Goal: Information Seeking & Learning: Learn about a topic

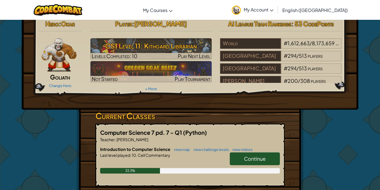
scroll to position [6, 0]
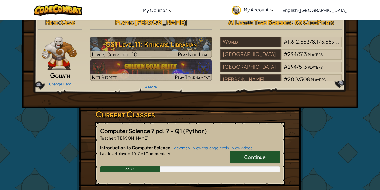
click at [261, 151] on link "Continue" at bounding box center [255, 156] width 50 height 13
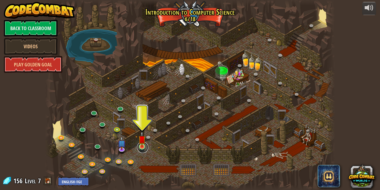
click at [143, 148] on link at bounding box center [142, 146] width 11 height 11
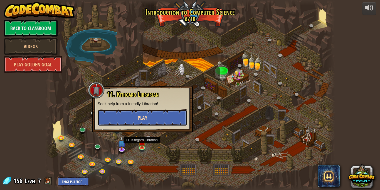
click at [178, 113] on button "Play" at bounding box center [143, 117] width 90 height 17
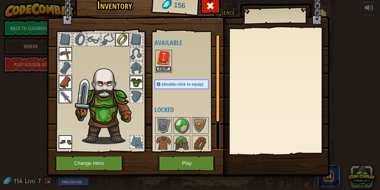
click at [170, 68] on button "Equip" at bounding box center [164, 69] width 16 height 6
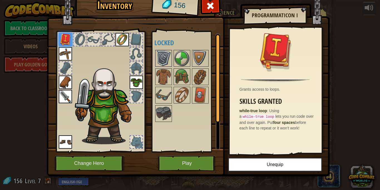
click at [169, 54] on img at bounding box center [164, 58] width 16 height 16
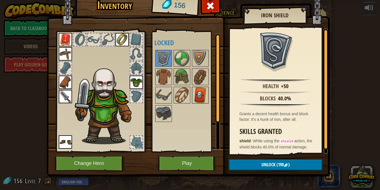
click at [204, 97] on img at bounding box center [201, 95] width 16 height 16
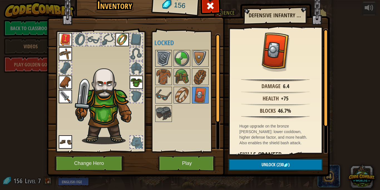
click at [157, 54] on img at bounding box center [164, 58] width 16 height 16
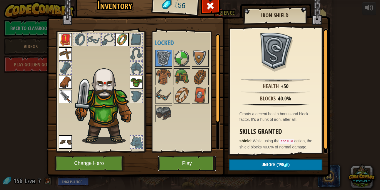
click at [188, 167] on button "Play" at bounding box center [187, 162] width 58 height 15
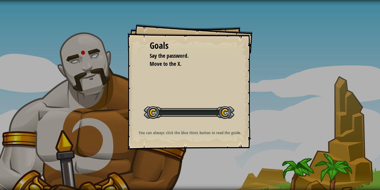
click at [190, 168] on div "Goals Say the password. Move to the X. Start Level Error loading from server. T…" at bounding box center [190, 95] width 380 height 190
click at [332, 71] on div "Goals Say the password. Move to the X. Start Level Error loading from server. T…" at bounding box center [190, 95] width 380 height 190
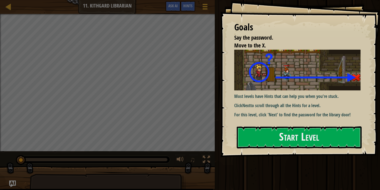
click at [286, 110] on div "Most levels have Hints that can help you when you're stuck. Click Next to scrol…" at bounding box center [297, 84] width 126 height 68
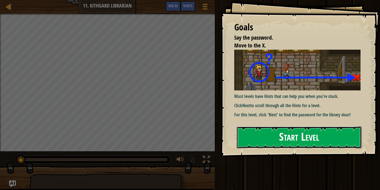
click at [290, 128] on button "Start Level" at bounding box center [299, 137] width 125 height 22
click at [300, 144] on button "Start Level" at bounding box center [299, 137] width 125 height 22
click at [308, 134] on button "Start Level" at bounding box center [299, 137] width 125 height 22
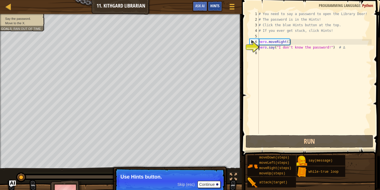
click at [215, 7] on span "Hints" at bounding box center [214, 5] width 9 height 5
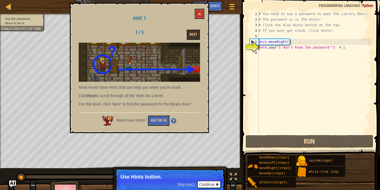
click at [189, 28] on div "Hint 1 1 / 5 Next Most levels have Hints that can help you when you're stuck. C…" at bounding box center [139, 68] width 139 height 130
click at [190, 30] on button "Next" at bounding box center [193, 35] width 13 height 10
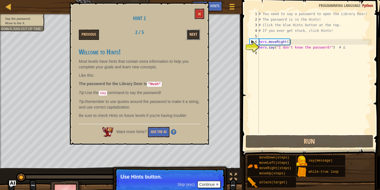
click at [194, 38] on button "Next" at bounding box center [193, 35] width 13 height 10
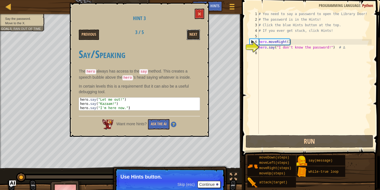
click at [194, 38] on button "Next" at bounding box center [193, 35] width 13 height 10
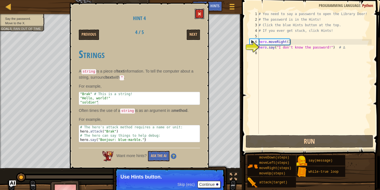
click at [202, 14] on button at bounding box center [199, 14] width 9 height 10
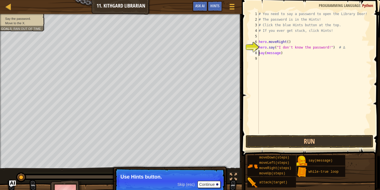
click at [279, 55] on div "# You need to say a password to open the Library Door! # The password is in the…" at bounding box center [315, 78] width 114 height 134
click at [280, 55] on div "# You need to say a password to open the Library Door! # The password is in the…" at bounding box center [315, 78] width 114 height 134
type textarea "say("Hush")"
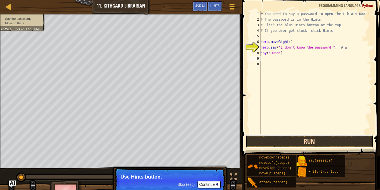
click at [310, 140] on button "Run" at bounding box center [310, 141] width 128 height 13
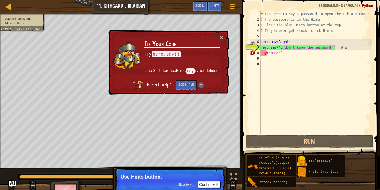
click at [271, 47] on div "# You need to say a password to open the Library Door! # The password is in the…" at bounding box center [316, 78] width 112 height 134
type textarea "hero.say("I don't know the password!") # ∆"
click at [279, 56] on div "# You need to say a password to open the Library Door! # The password is in the…" at bounding box center [316, 78] width 112 height 134
click at [262, 53] on div "# You need to say a password to open the Library Door! # The password is in the…" at bounding box center [316, 78] width 112 height 134
click at [261, 54] on div "# You need to say a password to open the Library Door! # The password is in the…" at bounding box center [316, 78] width 112 height 134
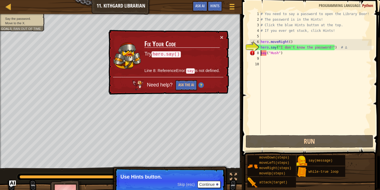
scroll to position [3, 0]
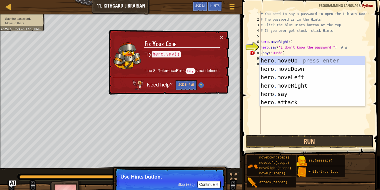
click at [261, 53] on div "# You need to say a password to open the Library Door! # The password is in the…" at bounding box center [316, 78] width 112 height 134
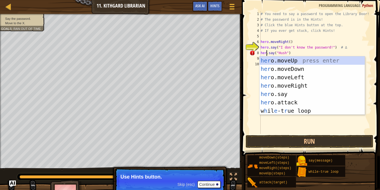
scroll to position [3, 1]
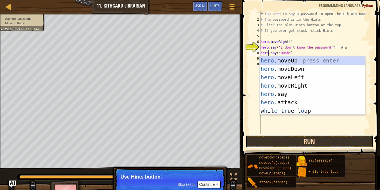
click at [268, 139] on button "Run" at bounding box center [310, 141] width 128 height 13
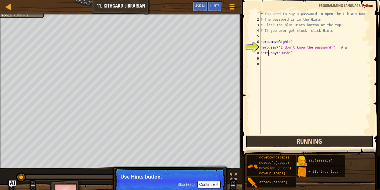
click at [268, 139] on button "Running" at bounding box center [310, 141] width 128 height 13
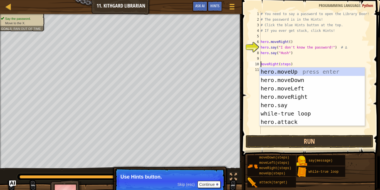
click at [290, 64] on div "# You need to say a password to open the Library Door! # The password is in the…" at bounding box center [316, 78] width 112 height 134
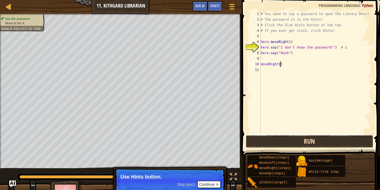
click at [293, 141] on button "Run" at bounding box center [310, 141] width 128 height 13
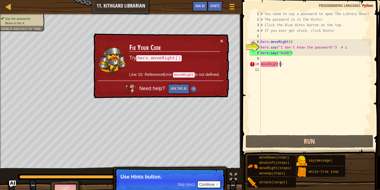
click at [261, 66] on div "# You need to say a password to open the Library Door! # The password is in the…" at bounding box center [316, 78] width 112 height 134
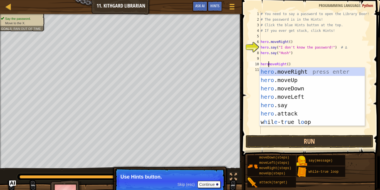
scroll to position [3, 1]
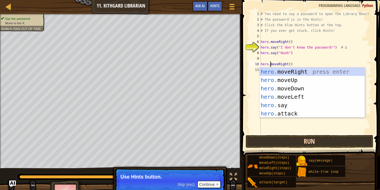
type textarea "hero.moveRight()"
click at [273, 145] on button "Run" at bounding box center [310, 141] width 128 height 13
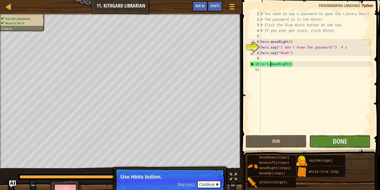
click at [313, 140] on button "Done" at bounding box center [340, 141] width 61 height 13
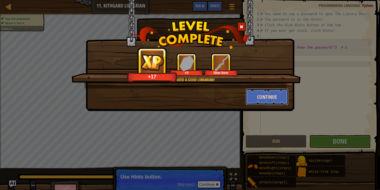
click at [271, 94] on button "Continue" at bounding box center [267, 96] width 43 height 17
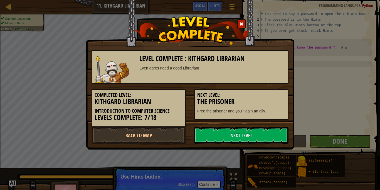
click at [271, 97] on h5 "Next Level:" at bounding box center [241, 95] width 88 height 6
click at [274, 131] on link "Next Level" at bounding box center [241, 135] width 94 height 17
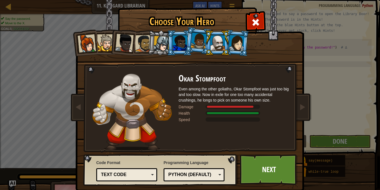
click at [234, 42] on div at bounding box center [237, 43] width 16 height 16
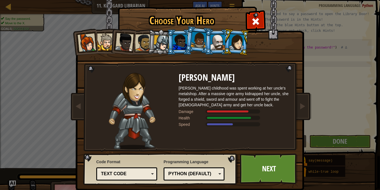
scroll to position [0, 0]
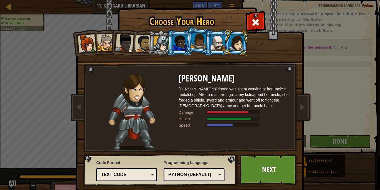
click at [221, 40] on div at bounding box center [218, 42] width 14 height 15
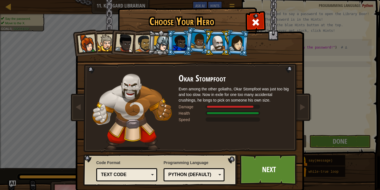
click at [233, 38] on div at bounding box center [237, 43] width 16 height 16
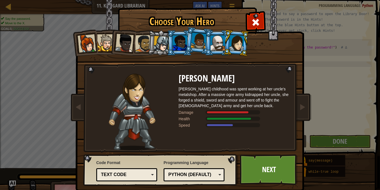
click at [218, 44] on div at bounding box center [218, 42] width 14 height 15
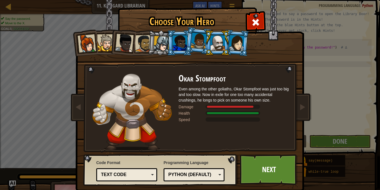
click at [184, 42] on div at bounding box center [180, 42] width 14 height 15
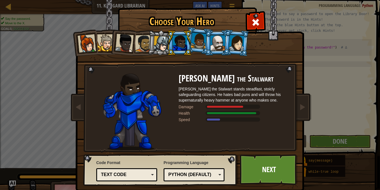
click at [214, 41] on div at bounding box center [218, 42] width 14 height 15
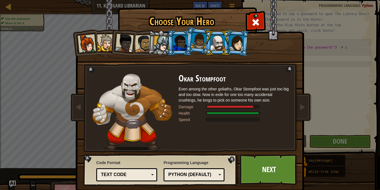
click at [192, 42] on div at bounding box center [199, 41] width 16 height 16
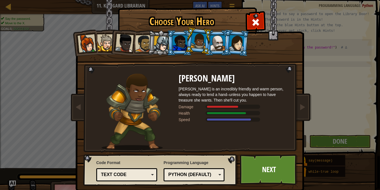
click at [164, 46] on div at bounding box center [162, 44] width 16 height 16
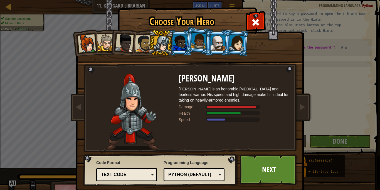
click at [89, 47] on div at bounding box center [87, 43] width 18 height 18
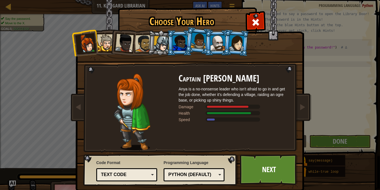
click at [107, 47] on div at bounding box center [105, 42] width 17 height 17
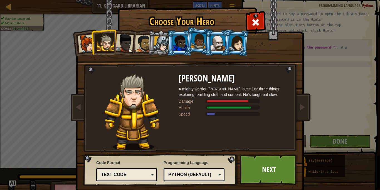
click at [123, 44] on div at bounding box center [124, 43] width 18 height 18
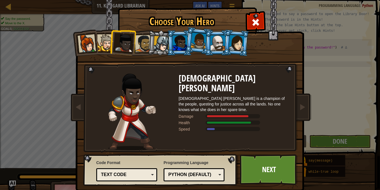
click at [176, 44] on div at bounding box center [180, 42] width 14 height 15
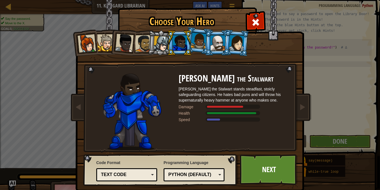
click at [217, 40] on div at bounding box center [218, 42] width 14 height 15
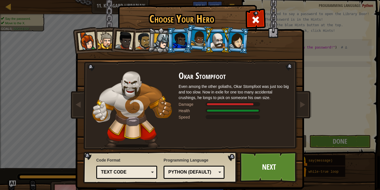
scroll to position [3, 0]
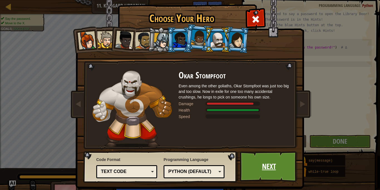
click at [252, 169] on link "Next" at bounding box center [269, 166] width 58 height 31
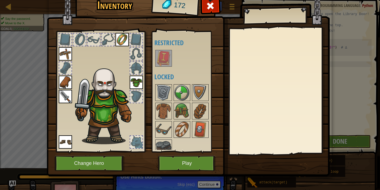
click at [164, 60] on img at bounding box center [164, 58] width 16 height 16
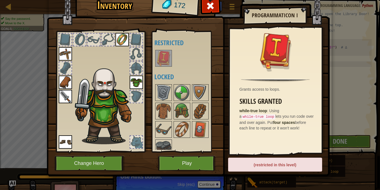
click at [134, 71] on div at bounding box center [136, 68] width 12 height 12
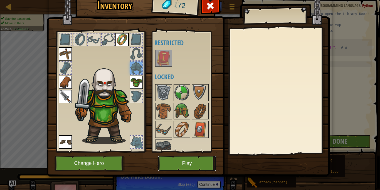
click at [204, 160] on button "Play" at bounding box center [187, 162] width 58 height 15
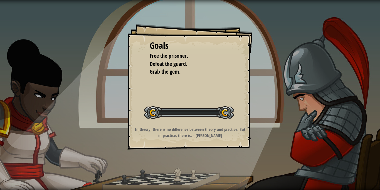
click at [204, 160] on div "Goals Free the prisoner. Defeat the guard. Grab the gem. Start Level Error load…" at bounding box center [190, 95] width 380 height 190
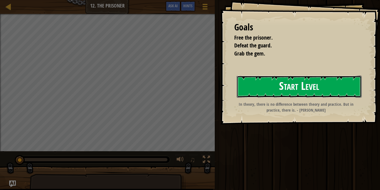
click at [290, 82] on button "Start Level" at bounding box center [299, 86] width 125 height 22
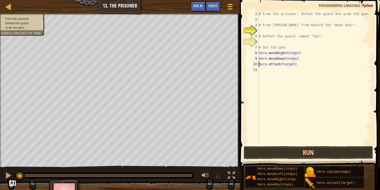
click at [295, 63] on div "# Free the prisoner, defeat the guard and grab the gem. # Free [PERSON_NAME] fr…" at bounding box center [315, 83] width 114 height 145
click at [293, 65] on div "# Free the prisoner, defeat the guard and grab the gem. # Free [PERSON_NAME] fr…" at bounding box center [315, 83] width 114 height 145
click at [295, 60] on div "# Free the prisoner, defeat the guard and grab the gem. # Free [PERSON_NAME] fr…" at bounding box center [315, 83] width 114 height 145
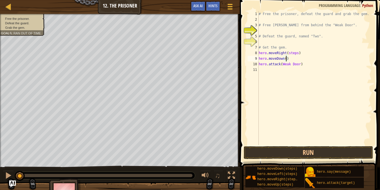
click at [300, 55] on div "# Free the prisoner, defeat the guard and grab the gem. # Free [PERSON_NAME] fr…" at bounding box center [315, 83] width 114 height 145
click at [297, 52] on div "# Free the prisoner, defeat the guard and grab the gem. # Free [PERSON_NAME] fr…" at bounding box center [315, 83] width 114 height 145
type textarea "hero.moveRight()"
click at [275, 77] on div "# Free the prisoner, defeat the guard and grab the gem. # Free [PERSON_NAME] fr…" at bounding box center [315, 83] width 114 height 145
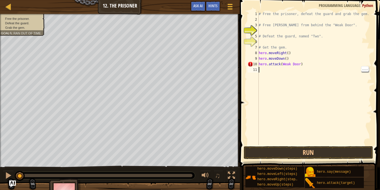
click at [336, 98] on div "# Free the prisoner, defeat the guard and grab the gem. # Free [PERSON_NAME] fr…" at bounding box center [315, 83] width 114 height 145
drag, startPoint x: 266, startPoint y: 176, endPoint x: 279, endPoint y: 106, distance: 71.5
click at [279, 106] on div "Hints Videos 1 2 3 4 5 6 7 8 9 10 11 # Free the prisoner, defeat the guard and …" at bounding box center [309, 93] width 142 height 187
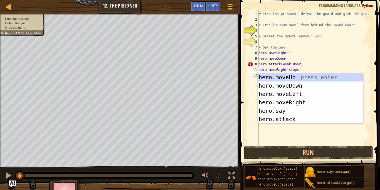
click at [298, 70] on div "# Free the prisoner, defeat the guard and grab the gem. # Free [PERSON_NAME] fr…" at bounding box center [315, 83] width 114 height 145
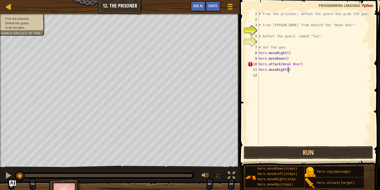
scroll to position [3, 4]
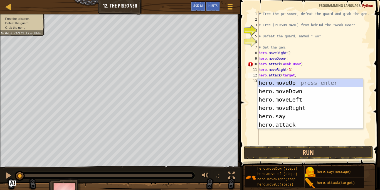
click at [294, 76] on div "# Free the prisoner, defeat the guard and grab the gem. # Free [PERSON_NAME] fr…" at bounding box center [315, 83] width 114 height 145
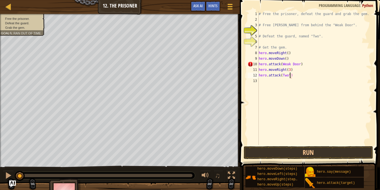
click at [283, 76] on div "# Free the prisoner, defeat the guard and grab the gem. # Free [PERSON_NAME] fr…" at bounding box center [315, 83] width 114 height 145
click at [283, 64] on div "# Free the prisoner, defeat the guard and grab the gem. # Free [PERSON_NAME] fr…" at bounding box center [315, 83] width 114 height 145
click at [302, 63] on div "# Free the prisoner, defeat the guard and grab the gem. # Free [PERSON_NAME] fr…" at bounding box center [315, 83] width 114 height 145
type textarea "hero.attack("Weak Door")"
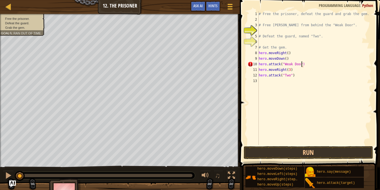
scroll to position [3, 6]
click at [303, 114] on div "# Free the prisoner, defeat the guard and grab the gem. # Free [PERSON_NAME] fr…" at bounding box center [315, 83] width 114 height 145
click at [294, 145] on span at bounding box center [310, 75] width 145 height 183
click at [292, 148] on button "Run" at bounding box center [309, 152] width 130 height 13
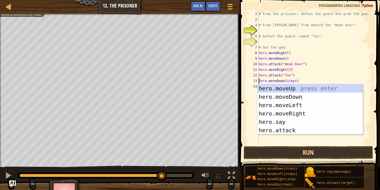
click at [296, 82] on div "# Free the prisoner, defeat the guard and grab the gem. # Free [PERSON_NAME] fr…" at bounding box center [315, 83] width 114 height 145
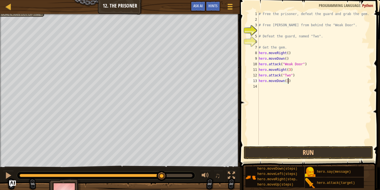
scroll to position [3, 4]
click at [291, 152] on button "Run" at bounding box center [309, 152] width 130 height 13
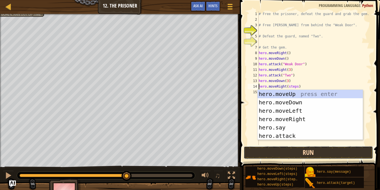
click at [304, 151] on button "Run" at bounding box center [309, 152] width 130 height 13
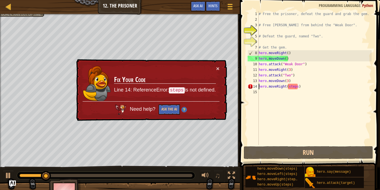
click at [296, 86] on div "# Free the prisoner, defeat the guard and grab the gem. # Free [PERSON_NAME] fr…" at bounding box center [315, 83] width 114 height 145
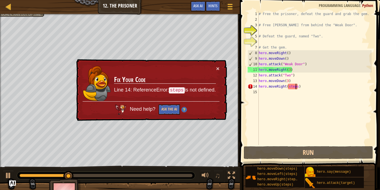
click at [297, 87] on div "# Free the prisoner, defeat the guard and grab the gem. # Free [PERSON_NAME] fr…" at bounding box center [315, 83] width 114 height 145
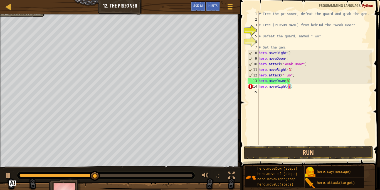
type textarea "hero.moveRight()"
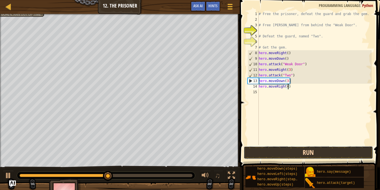
click at [286, 151] on button "Run" at bounding box center [309, 152] width 130 height 13
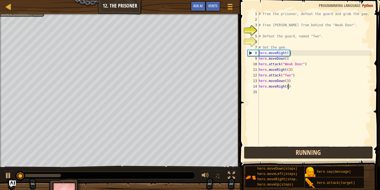
click at [282, 155] on button "Running" at bounding box center [309, 152] width 130 height 13
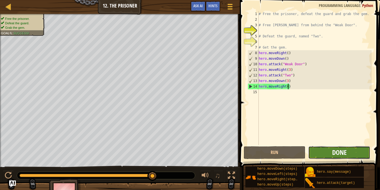
click at [342, 156] on span "Done" at bounding box center [339, 152] width 14 height 9
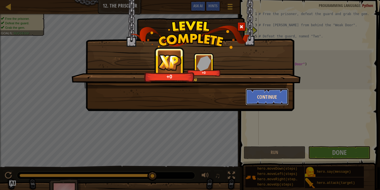
click at [280, 104] on button "Continue" at bounding box center [267, 96] width 43 height 17
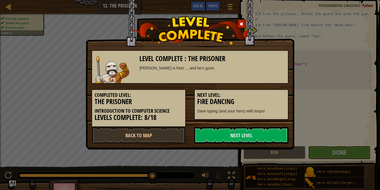
click at [275, 100] on h3 "Fire Dancing" at bounding box center [241, 102] width 88 height 8
click at [275, 98] on h3 "Fire Dancing" at bounding box center [241, 102] width 88 height 8
click at [254, 134] on link "Next Level" at bounding box center [241, 135] width 94 height 17
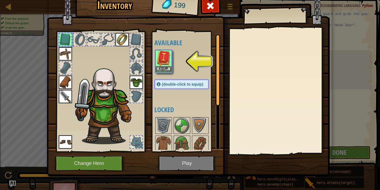
click at [164, 73] on div "Equip" at bounding box center [163, 61] width 17 height 23
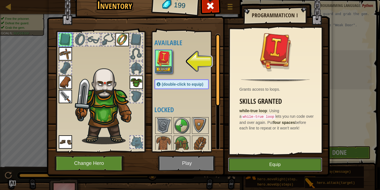
click at [244, 170] on button "Equip" at bounding box center [275, 164] width 94 height 14
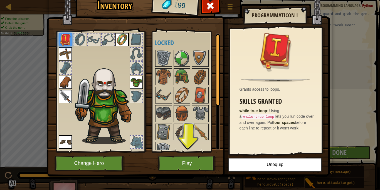
scroll to position [10, 0]
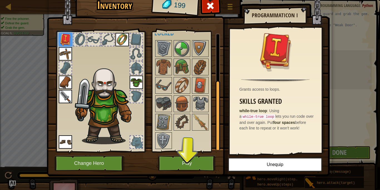
click at [200, 138] on div at bounding box center [188, 94] width 66 height 110
click at [204, 126] on img at bounding box center [201, 122] width 16 height 16
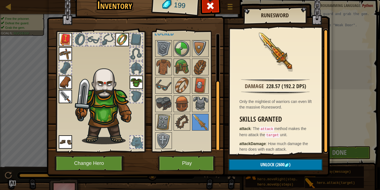
click at [331, 61] on div "Inventory 199 Available Equip Equip Equip Equip Equip Equip Equip (double-click…" at bounding box center [190, 85] width 283 height 184
click at [335, 55] on div "Inventory 199 Available Equip Equip Equip Equip Equip Equip Equip (double-click…" at bounding box center [190, 95] width 380 height 190
click at [98, 166] on button "Change Hero" at bounding box center [90, 162] width 71 height 15
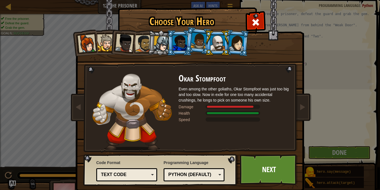
click at [181, 42] on div at bounding box center [180, 42] width 14 height 15
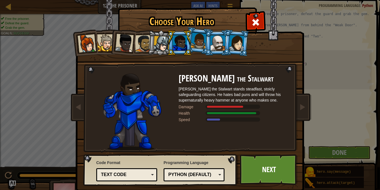
click at [239, 46] on div at bounding box center [237, 43] width 16 height 16
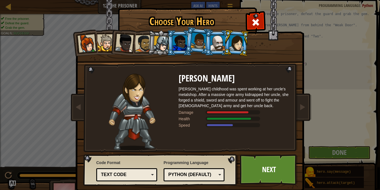
click at [218, 36] on div at bounding box center [218, 42] width 14 height 15
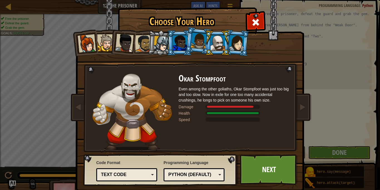
click at [181, 40] on div at bounding box center [180, 42] width 14 height 15
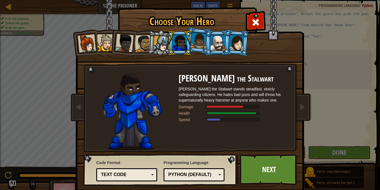
click at [181, 42] on div at bounding box center [180, 42] width 14 height 15
click at [261, 165] on link "Next" at bounding box center [269, 169] width 58 height 31
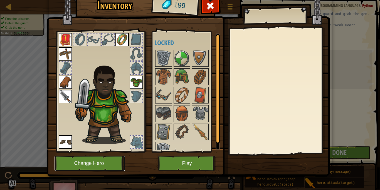
click at [106, 166] on button "Change Hero" at bounding box center [90, 162] width 71 height 15
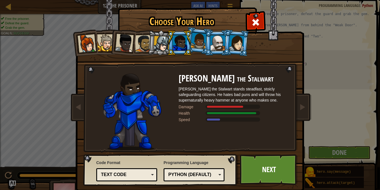
click at [238, 48] on div at bounding box center [237, 43] width 16 height 16
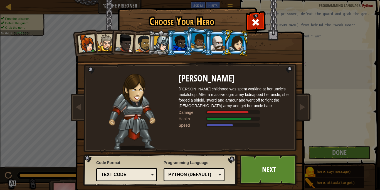
click at [178, 44] on div at bounding box center [180, 42] width 14 height 15
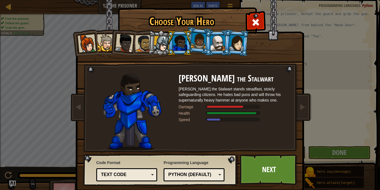
click at [242, 44] on div at bounding box center [237, 43] width 16 height 16
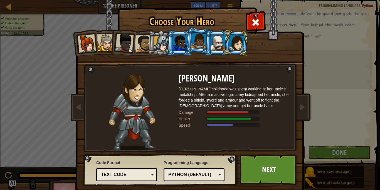
click at [242, 49] on div at bounding box center [237, 43] width 16 height 16
click at [156, 44] on div at bounding box center [162, 44] width 16 height 16
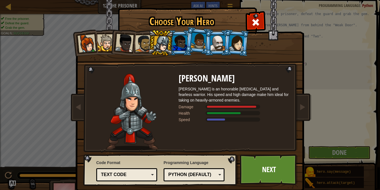
click at [166, 40] on div at bounding box center [162, 44] width 16 height 16
click at [178, 43] on div at bounding box center [180, 42] width 14 height 15
click at [180, 41] on div at bounding box center [180, 42] width 14 height 15
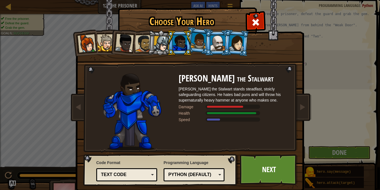
click at [243, 43] on div at bounding box center [237, 43] width 16 height 16
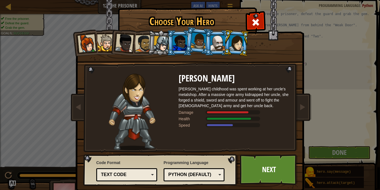
click at [200, 42] on div at bounding box center [199, 41] width 16 height 16
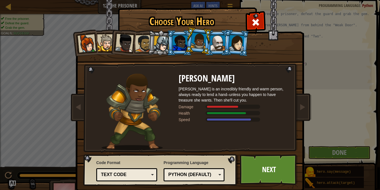
click at [237, 44] on div at bounding box center [237, 43] width 16 height 16
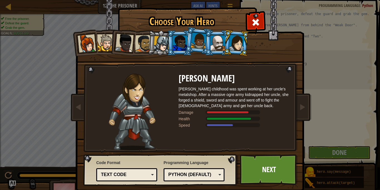
click at [220, 36] on div at bounding box center [218, 42] width 14 height 15
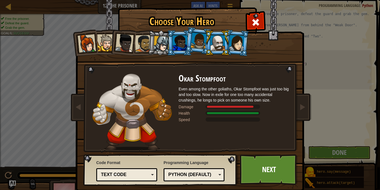
click at [165, 48] on div at bounding box center [162, 44] width 16 height 16
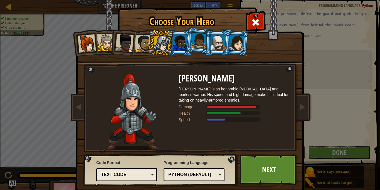
click at [180, 43] on div at bounding box center [180, 42] width 14 height 15
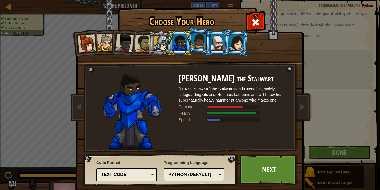
click at [205, 42] on li at bounding box center [217, 42] width 25 height 25
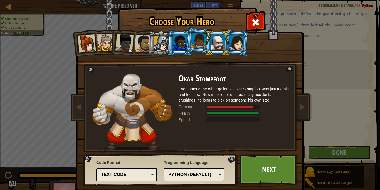
click at [197, 42] on div at bounding box center [199, 41] width 16 height 16
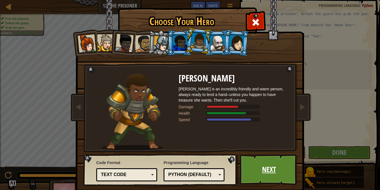
click at [260, 165] on link "Next" at bounding box center [269, 169] width 58 height 31
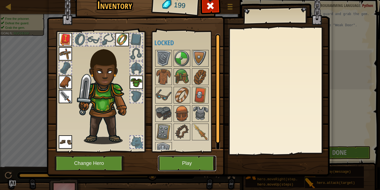
click at [180, 160] on button "Play" at bounding box center [187, 162] width 58 height 15
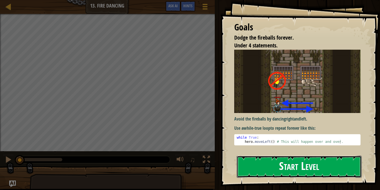
click at [331, 170] on button "Start Level" at bounding box center [299, 166] width 125 height 22
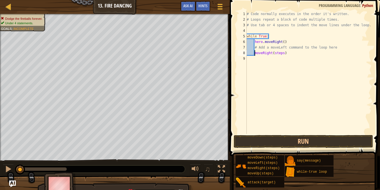
click at [284, 53] on div "# Code normally executes in the order it's written. # Loops repeat a block of c…" at bounding box center [309, 78] width 126 height 134
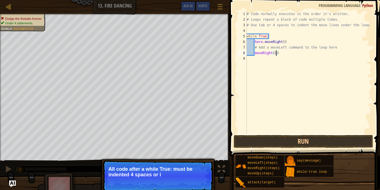
type textarea "moveRight()"
click at [357, 118] on div "# Code normally executes in the order it's written. # Loops repeat a block of c…" at bounding box center [309, 78] width 126 height 134
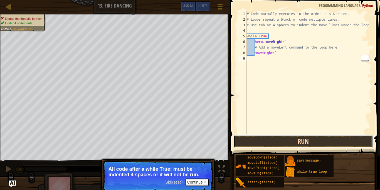
click at [345, 142] on button "Run" at bounding box center [303, 141] width 139 height 13
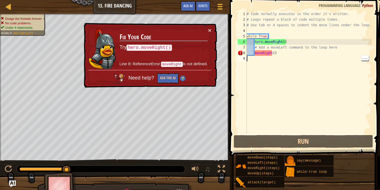
click at [255, 53] on div "# Code normally executes in the order it's written. # Loops repeat a block of c…" at bounding box center [309, 78] width 126 height 134
type textarea "moveRight()"
click at [262, 72] on div "# Code normally executes in the order it's written. # Loops repeat a block of c…" at bounding box center [309, 78] width 126 height 134
click at [255, 57] on div "# Code normally executes in the order it's written. # Loops repeat a block of c…" at bounding box center [309, 78] width 126 height 134
click at [254, 55] on div "# Code normally executes in the order it's written. # Loops repeat a block of c…" at bounding box center [309, 78] width 126 height 134
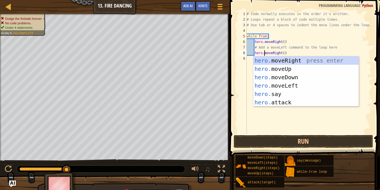
scroll to position [3, 3]
click at [264, 141] on button "Run" at bounding box center [303, 141] width 139 height 13
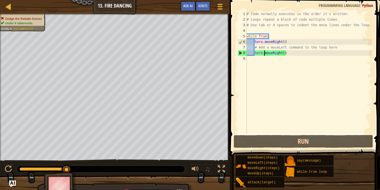
click at [268, 38] on div "# Code normally executes in the order it's written. # Loops repeat a block of c…" at bounding box center [309, 78] width 126 height 134
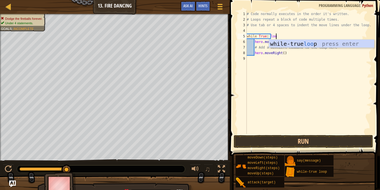
type textarea "while True: loop"
click at [270, 83] on div "# Code normally executes in the order it's written. # Loops repeat a block of c…" at bounding box center [309, 78] width 126 height 134
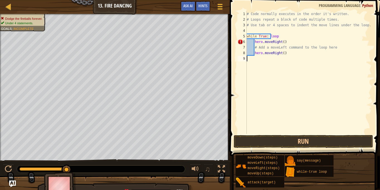
scroll to position [3, 0]
click at [262, 140] on button "Run" at bounding box center [303, 141] width 139 height 13
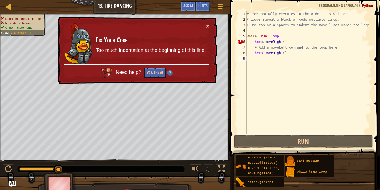
click at [267, 41] on div "# Code normally executes in the order it's written. # Loops repeat a block of c…" at bounding box center [309, 78] width 126 height 134
click at [253, 41] on div "# Code normally executes in the order it's written. # Loops repeat a block of c…" at bounding box center [309, 78] width 126 height 134
click at [262, 43] on div "# Code normally executes in the order it's written. # Loops repeat a block of c…" at bounding box center [309, 78] width 126 height 134
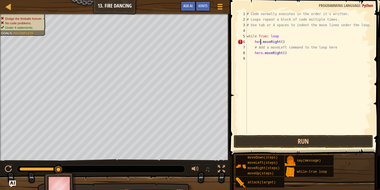
type textarea "hero.moveRight()"
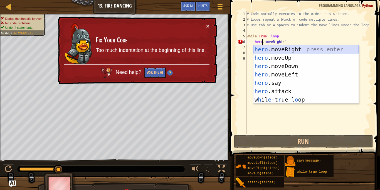
click at [317, 50] on div "hero .moveRight press enter hero .moveUp press enter hero .moveDown press enter…" at bounding box center [306, 82] width 105 height 75
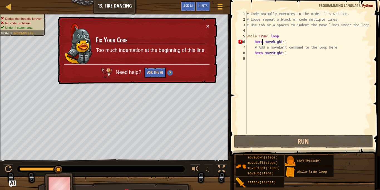
click at [306, 102] on div "# Code normally executes in the order it's written. # Loops repeat a block of c…" at bounding box center [309, 78] width 126 height 134
click at [283, 41] on div "# Code normally executes in the order it's written. # Loops repeat a block of c…" at bounding box center [309, 78] width 126 height 134
click at [284, 44] on div "# Code normally executes in the order it's written. # Loops repeat a block of c…" at bounding box center [309, 78] width 126 height 134
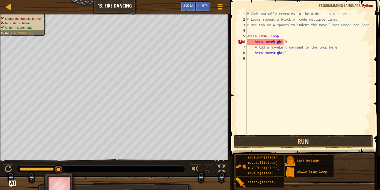
scroll to position [3, 6]
type textarea "hero.moveRight(9)"
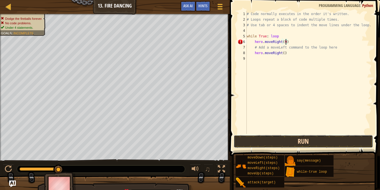
click at [303, 136] on button "Run" at bounding box center [303, 141] width 139 height 13
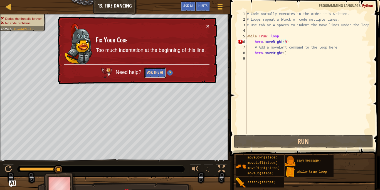
click at [160, 70] on button "Ask the AI" at bounding box center [154, 72] width 21 height 11
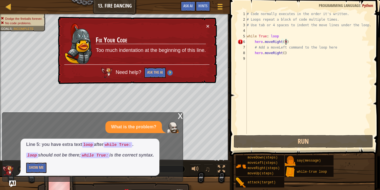
click at [283, 33] on div "# Code normally executes in the order it's written. # Loops repeat a block of c…" at bounding box center [309, 78] width 126 height 134
click at [279, 38] on div "# Code normally executes in the order it's written. # Loops repeat a block of c…" at bounding box center [309, 78] width 126 height 134
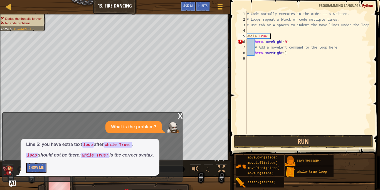
type textarea "while True:"
click at [162, 129] on div "What is the problem?" at bounding box center [134, 127] width 57 height 12
click at [239, 141] on button "Run" at bounding box center [303, 141] width 139 height 13
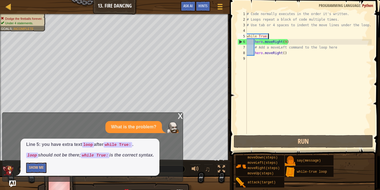
click at [180, 115] on div "x" at bounding box center [180, 115] width 5 height 6
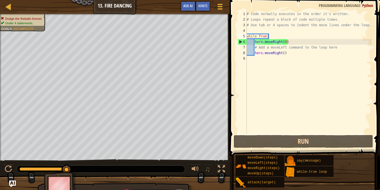
click at [257, 64] on div "# Code normally executes in the order it's written. # Loops repeat a block of c…" at bounding box center [309, 78] width 126 height 134
click at [204, 6] on span "Hints" at bounding box center [202, 5] width 9 height 5
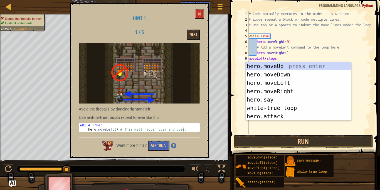
click at [277, 58] on div "# Code normally executes in the order it's written. # Loops repeat a block of c…" at bounding box center [310, 78] width 124 height 134
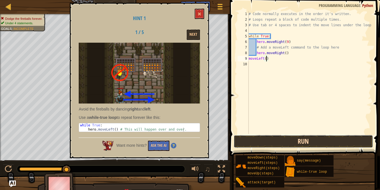
click at [269, 143] on button "Run" at bounding box center [303, 141] width 139 height 13
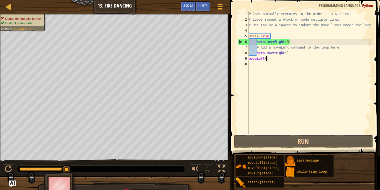
click at [287, 43] on div "# Code normally executes in the order it's written. # Loops repeat a block of c…" at bounding box center [310, 78] width 124 height 134
type textarea "hero.moveRight()"
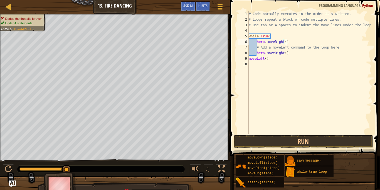
click at [278, 126] on div "# Code normally executes in the order it's written. # Loops repeat a block of c…" at bounding box center [310, 78] width 124 height 134
click at [261, 139] on button "Run" at bounding box center [303, 141] width 139 height 13
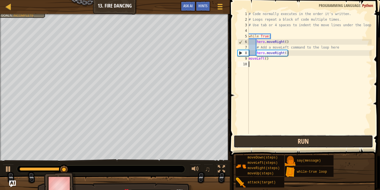
click at [261, 139] on button "Run" at bounding box center [303, 141] width 139 height 13
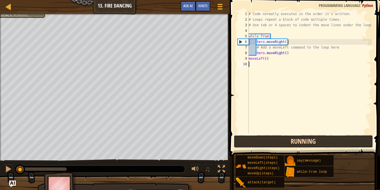
click at [261, 139] on button "Running" at bounding box center [303, 141] width 139 height 13
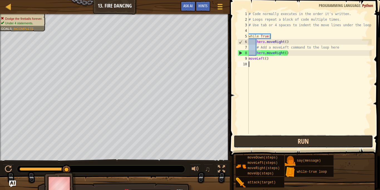
click at [261, 139] on button "Run" at bounding box center [303, 141] width 139 height 13
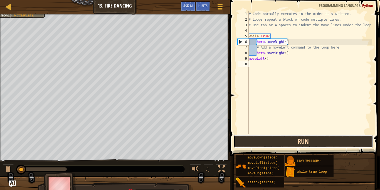
click at [261, 139] on button "Run" at bounding box center [303, 141] width 139 height 13
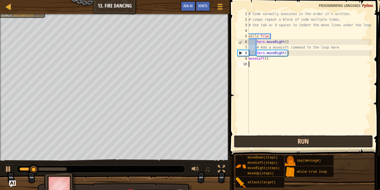
click at [261, 139] on button "Run" at bounding box center [303, 141] width 139 height 13
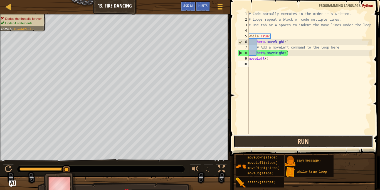
click at [261, 139] on button "Run" at bounding box center [303, 141] width 139 height 13
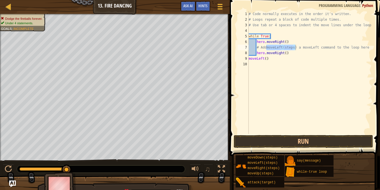
type textarea "hero.moveRight()"
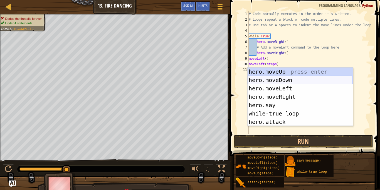
click at [253, 78] on div "hero.moveUp press enter hero.moveDown press enter hero.moveLeft press enter her…" at bounding box center [300, 104] width 105 height 75
type textarea "hero.moveDown()(steps)"
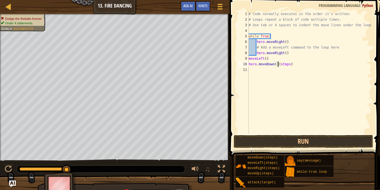
click at [275, 67] on div "# Code normally executes in the order it's written. # Loops repeat a block of c…" at bounding box center [310, 78] width 124 height 134
click at [284, 67] on div "# Code normally executes in the order it's written. # Loops repeat a block of c…" at bounding box center [310, 78] width 124 height 134
click at [335, 47] on div "# Code normally executes in the order it's written. # Loops repeat a block of c…" at bounding box center [310, 78] width 124 height 134
type textarea "# Add a moveLeft command to the loop here"
click at [301, 88] on div "# Code normally executes in the order it's written. # Loops repeat a block of c…" at bounding box center [310, 78] width 124 height 134
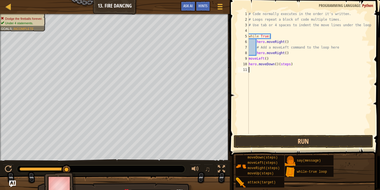
click at [289, 67] on div "# Code normally executes in the order it's written. # Loops repeat a block of c…" at bounding box center [310, 78] width 124 height 134
type textarea "hero.moveDown()(steps)"
click at [298, 68] on div "# Code normally executes in the order it's written. # Loops repeat a block of c…" at bounding box center [310, 78] width 124 height 134
click at [294, 63] on div "# Code normally executes in the order it's written. # Loops repeat a block of c…" at bounding box center [310, 78] width 124 height 134
type textarea "h"
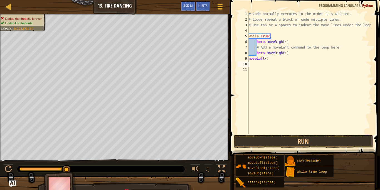
click at [345, 49] on div "# Code normally executes in the order it's written. # Loops repeat a block of c…" at bounding box center [310, 78] width 124 height 134
type textarea "#"
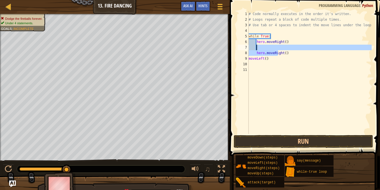
drag, startPoint x: 278, startPoint y: 55, endPoint x: 282, endPoint y: 47, distance: 8.2
click at [282, 47] on div "# Code normally executes in the order it's written. # Loops repeat a block of c…" at bounding box center [310, 78] width 124 height 134
click at [291, 57] on div "# Code normally executes in the order it's written. # Loops repeat a block of c…" at bounding box center [310, 78] width 124 height 134
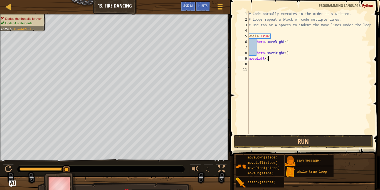
click at [291, 57] on div "# Code normally executes in the order it's written. # Loops repeat a block of c…" at bounding box center [310, 78] width 124 height 134
click at [292, 54] on div "# Code normally executes in the order it's written. # Loops repeat a block of c…" at bounding box center [310, 78] width 124 height 134
type textarea "h"
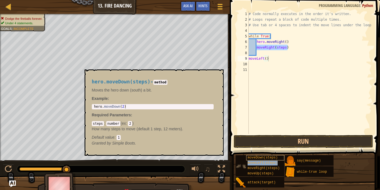
type textarea "moveLeft()moveLeft(steps)"
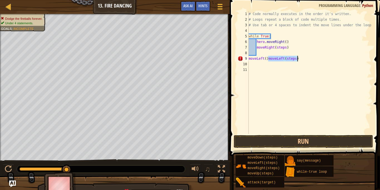
scroll to position [3, 0]
type textarea "while True:"
type textarea "moveRight(steps)"
type textarea "moveLeft()"
click at [295, 49] on div "# Code normally executes in the order it's written. # Loops repeat a block of c…" at bounding box center [310, 78] width 124 height 134
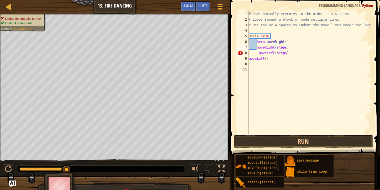
click at [294, 52] on div "# Code normally executes in the order it's written. # Loops repeat a block of c…" at bounding box center [310, 78] width 124 height 134
type textarea "m"
click at [318, 72] on div "# Code normally executes in the order it's written. # Loops repeat a block of c…" at bounding box center [310, 78] width 124 height 134
click at [305, 64] on div "# Code normally executes in the order it's written. # Loops repeat a block of c…" at bounding box center [310, 78] width 124 height 134
click at [270, 62] on div "# Code normally executes in the order it's written. # Loops repeat a block of c…" at bounding box center [310, 78] width 124 height 134
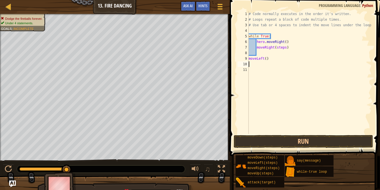
click at [271, 57] on div "# Code normally executes in the order it's written. # Loops repeat a block of c…" at bounding box center [310, 78] width 124 height 134
type textarea "m"
click at [286, 52] on div "# Code normally executes in the order it's written. # Loops repeat a block of c…" at bounding box center [310, 72] width 124 height 122
click at [285, 48] on div "# Code normally executes in the order it's written. # Loops repeat a block of c…" at bounding box center [310, 78] width 124 height 134
click at [287, 52] on div "# Code normally executes in the order it's written. # Loops repeat a block of c…" at bounding box center [310, 78] width 124 height 134
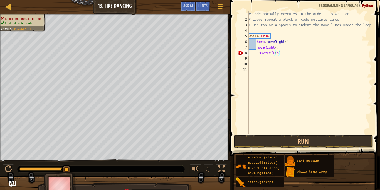
type textarea "moveLeft()"
click at [285, 93] on div "# Code normally executes in the order it's written. # Loops repeat a block of c…" at bounding box center [310, 78] width 124 height 134
click at [284, 54] on div "# Code normally executes in the order it's written. # Loops repeat a block of c…" at bounding box center [310, 78] width 124 height 134
type textarea "m"
click at [274, 47] on div "# Code normally executes in the order it's written. # Loops repeat a block of c…" at bounding box center [310, 78] width 124 height 134
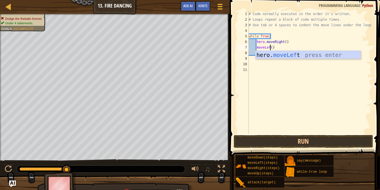
scroll to position [3, 3]
click at [252, 142] on button "Run" at bounding box center [303, 141] width 139 height 13
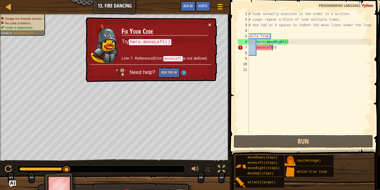
click at [254, 47] on div "# Code normally executes in the order it's written. # Loops repeat a block of c…" at bounding box center [310, 78] width 124 height 134
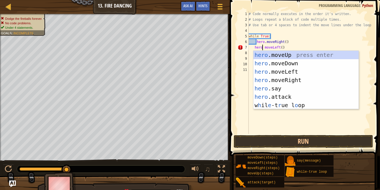
scroll to position [3, 2]
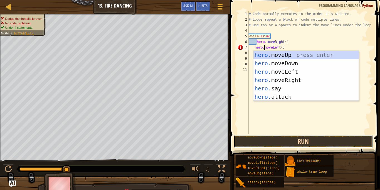
click at [269, 138] on button "Run" at bounding box center [303, 141] width 139 height 13
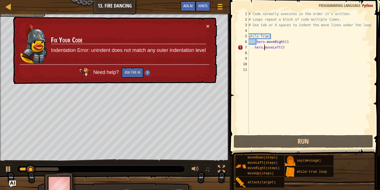
click at [266, 50] on div "# Code normally executes in the order it's written. # Loops repeat a block of c…" at bounding box center [310, 78] width 124 height 134
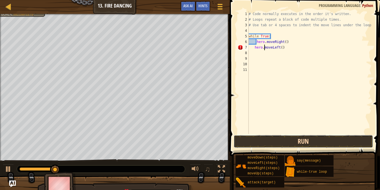
click at [262, 142] on button "Run" at bounding box center [303, 141] width 139 height 13
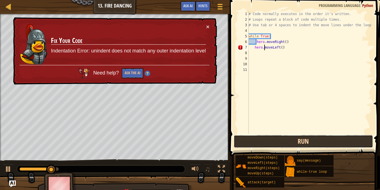
click at [262, 142] on button "Run" at bounding box center [303, 141] width 139 height 13
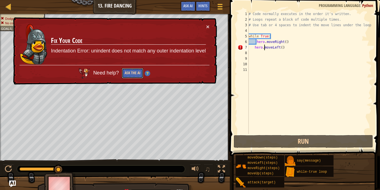
click at [130, 75] on button "Ask the AI" at bounding box center [133, 72] width 22 height 11
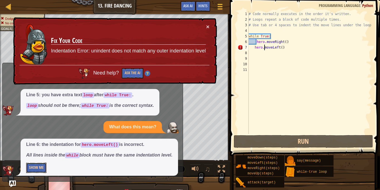
click at [35, 165] on button "Show Me" at bounding box center [36, 167] width 20 height 10
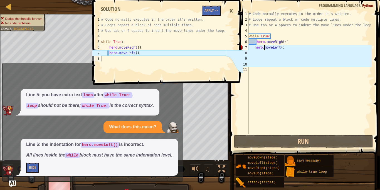
click at [302, 36] on div "# Code normally executes in the order it's written. # Loops repeat a block of c…" at bounding box center [310, 78] width 124 height 134
click at [284, 39] on div "# Code normally executes in the order it's written. # Loops repeat a block of c…" at bounding box center [310, 78] width 124 height 134
click at [282, 41] on div "# Code normally executes in the order it's written. # Loops repeat a block of c…" at bounding box center [310, 78] width 124 height 134
type textarea "hero.moveRight()"
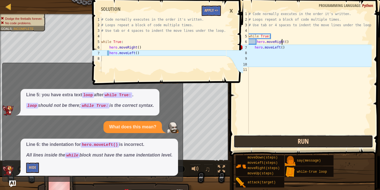
click at [255, 136] on button "Run" at bounding box center [303, 141] width 139 height 13
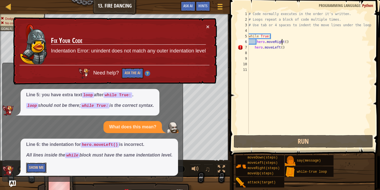
click at [38, 169] on button "Show Me" at bounding box center [36, 167] width 20 height 10
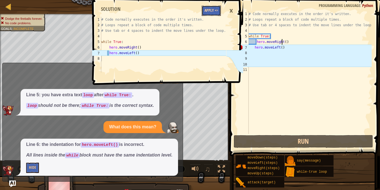
click at [205, 9] on button "Apply =>" at bounding box center [211, 11] width 19 height 10
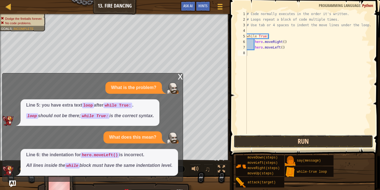
click at [250, 138] on button "Run" at bounding box center [303, 141] width 139 height 13
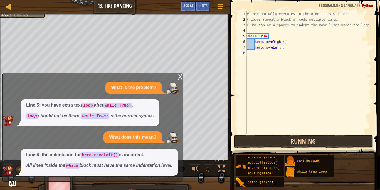
scroll to position [3, 0]
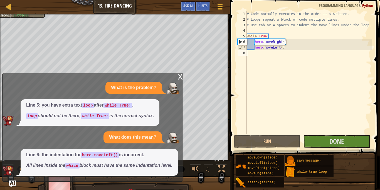
click at [176, 74] on div "x What is the problem? Line 5: you have extra text loop after while True: . loo…" at bounding box center [92, 127] width 181 height 108
click at [179, 75] on div "x" at bounding box center [180, 76] width 5 height 6
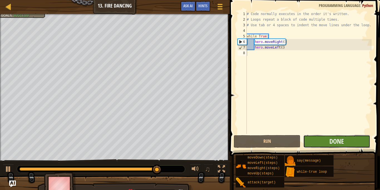
click at [310, 136] on button "Done" at bounding box center [336, 141] width 67 height 13
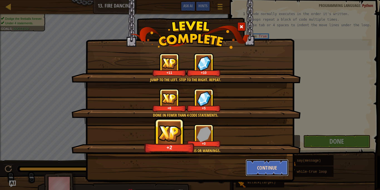
click at [280, 166] on button "Continue" at bounding box center [267, 167] width 43 height 17
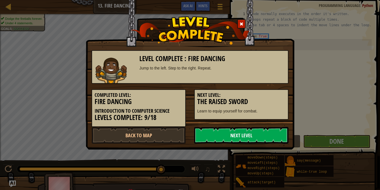
click at [224, 130] on link "Next Level" at bounding box center [241, 135] width 94 height 17
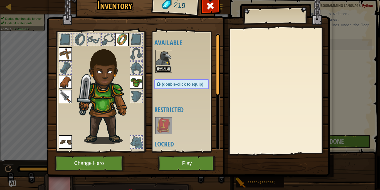
click at [160, 68] on button "Equip" at bounding box center [164, 69] width 16 height 6
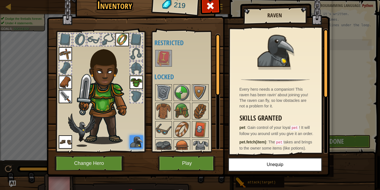
click at [138, 136] on img at bounding box center [136, 141] width 13 height 13
click at [193, 158] on button "Play" at bounding box center [187, 162] width 58 height 15
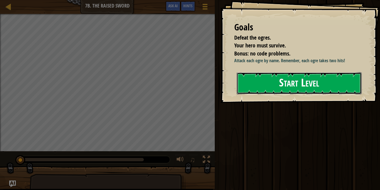
click at [267, 77] on button "Start Level" at bounding box center [299, 83] width 125 height 22
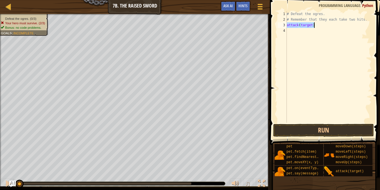
click at [312, 24] on div "# Defeat the ogres. # Remember that they each take two hits. attack ( target )" at bounding box center [329, 66] width 86 height 111
type textarea "attack("Rig")"
drag, startPoint x: 288, startPoint y: 24, endPoint x: 322, endPoint y: 28, distance: 34.4
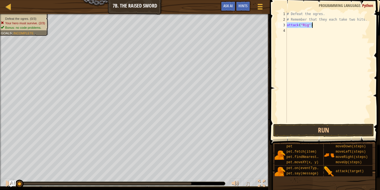
click at [322, 28] on div "# Defeat the ogres. # Remember that they each take two hits. attack ( "Rig" )" at bounding box center [329, 72] width 86 height 122
click at [318, 31] on div "# Defeat the ogres. # Remember that they each take two hits. attack ( "Rig" )" at bounding box center [329, 72] width 86 height 122
paste textarea "attack("Rig")"
type textarea "attack("Rig")"
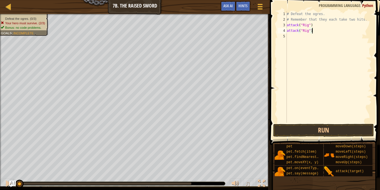
click at [296, 42] on div "# Defeat the ogres. # Remember that they each take two hits. attack ( "Rig" ) a…" at bounding box center [329, 72] width 86 height 122
paste textarea "attack("Rig")"
click at [308, 37] on div "# Defeat the ogres. # Remember that they each take two hits. attack ( "Rig" ) a…" at bounding box center [329, 72] width 86 height 122
type textarea "attack("Gurt")"
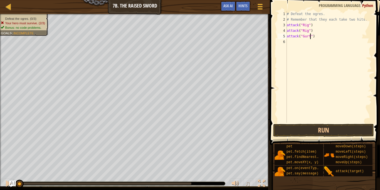
click at [301, 51] on div "# Defeat the ogres. # Remember that they each take two hits. attack ( "Rig" ) a…" at bounding box center [329, 72] width 86 height 122
paste textarea "attack("Rig")"
type textarea "attack("Rig")"
click at [300, 49] on div "# Defeat the ogres. # Remember that they each take two hits. attack ( "Rig" ) a…" at bounding box center [329, 72] width 86 height 122
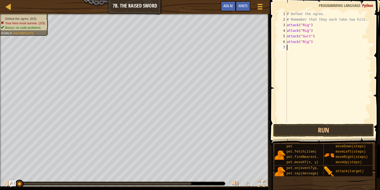
click at [308, 43] on div "# Defeat the ogres. # Remember that they each take two hits. attack ( "Rig" ) a…" at bounding box center [329, 72] width 86 height 122
type textarea "attack("Gurt")"
click at [305, 55] on div "# Defeat the ogres. # Remember that they each take two hits. attack ( "Rig" ) a…" at bounding box center [329, 72] width 86 height 122
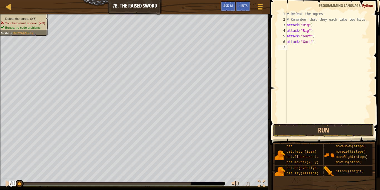
click at [305, 55] on div "# Defeat the ogres. # Remember that they each take two hits. attack ( "Rig" ) a…" at bounding box center [329, 72] width 86 height 122
paste textarea "attack("Rig")"
click at [308, 48] on div "# Defeat the ogres. # Remember that they each take two hits. attack ( "Rig" ) a…" at bounding box center [329, 72] width 86 height 122
drag, startPoint x: 287, startPoint y: 46, endPoint x: 318, endPoint y: 52, distance: 31.7
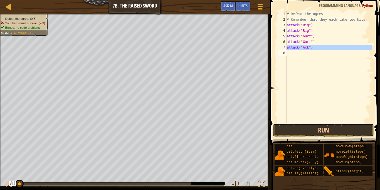
click at [318, 52] on div "# Defeat the ogres. # Remember that they each take two hits. attack ( "Rig" ) a…" at bounding box center [329, 72] width 86 height 122
type textarea "attack("Ack")"
click at [313, 55] on div "# Defeat the ogres. # Remember that they each take two hits. attack ( "Rig" ) a…" at bounding box center [329, 66] width 86 height 111
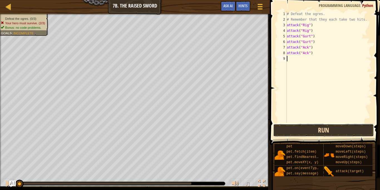
click at [299, 133] on button "Run" at bounding box center [323, 130] width 100 height 13
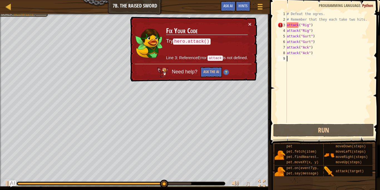
click at [254, 21] on div "× Fix Your Code Try hero.attack() Line 3: ReferenceError: attack is not defined…" at bounding box center [193, 49] width 128 height 65
click at [251, 25] on button "×" at bounding box center [249, 24] width 3 height 6
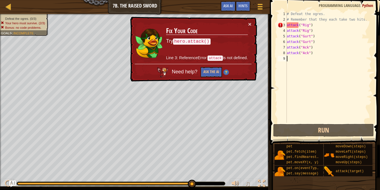
click at [287, 23] on div "# Defeat the ogres. # Remember that they each take two hits. attack ( "Rig" ) a…" at bounding box center [329, 72] width 86 height 122
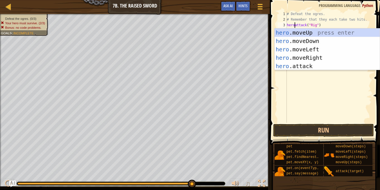
type textarea "hero.attack("Rig")"
click at [289, 84] on div "# Defeat the ogres. # Remember that they each take two hits. hero . attack ( "R…" at bounding box center [329, 72] width 86 height 122
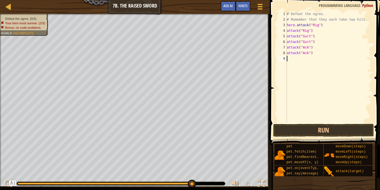
click at [288, 30] on div "# Defeat the ogres. # Remember that they each take two hits. hero . attack ( "R…" at bounding box center [329, 72] width 86 height 122
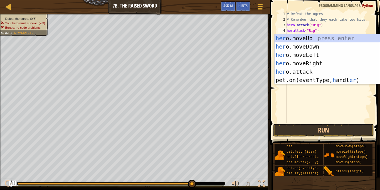
scroll to position [3, 1]
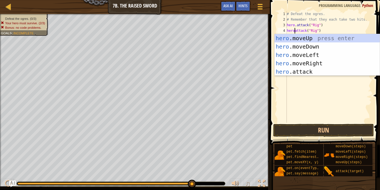
type textarea "hero.attack("Rig")"
click at [305, 89] on div "# Defeat the ogres. # Remember that they each take two hits. hero . attack ( "R…" at bounding box center [329, 72] width 86 height 122
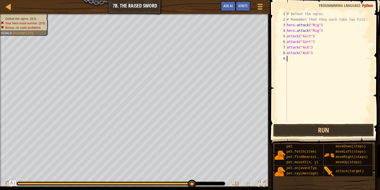
click at [288, 38] on div "# Defeat the ogres. # Remember that they each take two hits. hero . attack ( "R…" at bounding box center [329, 72] width 86 height 122
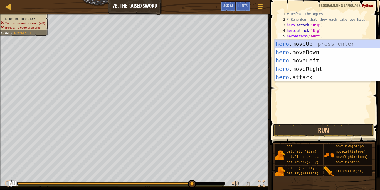
type textarea "hero.attack("Gurt")"
click at [308, 91] on div "# Defeat the ogres. # Remember that they each take two hits. hero . attack ( "R…" at bounding box center [329, 72] width 86 height 122
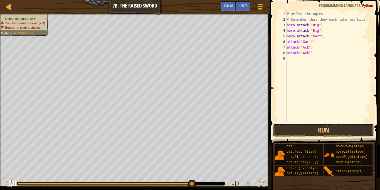
scroll to position [3, 0]
click at [287, 45] on div "# Defeat the ogres. # Remember that they each take two hits. hero . attack ( "R…" at bounding box center [329, 72] width 86 height 122
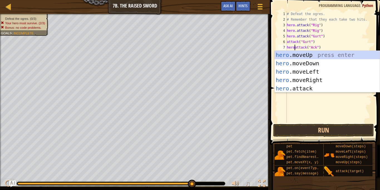
type textarea "hero.attack("Ack")"
click at [324, 114] on div "# Defeat the ogres. # Remember that they each take two hits. hero . attack ( "R…" at bounding box center [329, 72] width 86 height 122
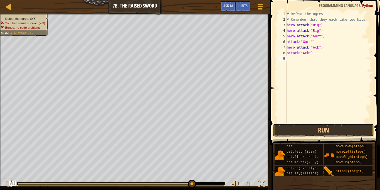
scroll to position [3, 0]
click at [288, 53] on div "# Defeat the ogres. # Remember that they each take two hits. hero . attack ( "R…" at bounding box center [329, 72] width 86 height 122
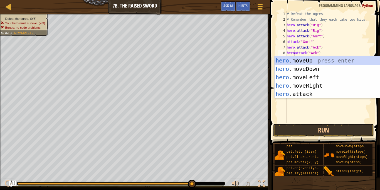
scroll to position [3, 1]
click at [287, 42] on div "# Defeat the ogres. # Remember that they each take two hits. hero . attack ( "R…" at bounding box center [329, 72] width 86 height 122
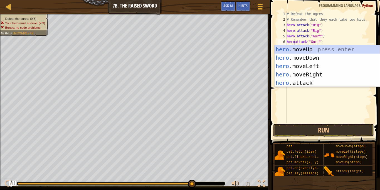
type textarea "hero.attack("Gurt")"
click at [319, 99] on div "# Defeat the ogres. # Remember that they each take two hits. hero . attack ( "R…" at bounding box center [329, 72] width 86 height 122
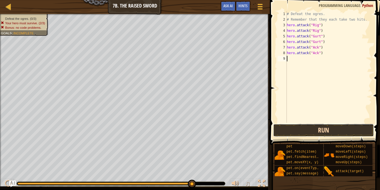
click at [307, 131] on button "Run" at bounding box center [323, 130] width 100 height 13
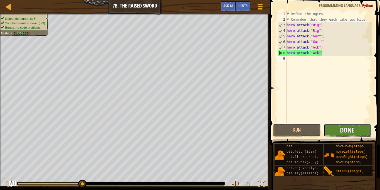
click at [359, 127] on button "Done" at bounding box center [348, 130] width 48 height 13
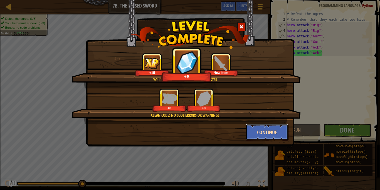
click at [279, 125] on button "Continue" at bounding box center [267, 132] width 43 height 17
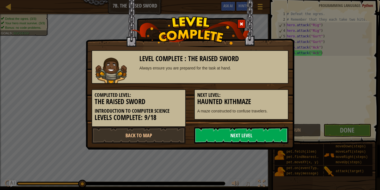
click at [273, 143] on link "Next Level" at bounding box center [241, 135] width 94 height 17
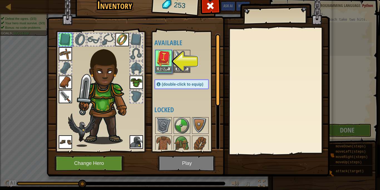
click at [160, 65] on img at bounding box center [164, 58] width 16 height 16
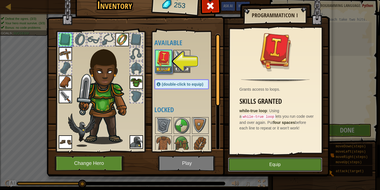
click at [261, 159] on button "Equip" at bounding box center [275, 164] width 94 height 14
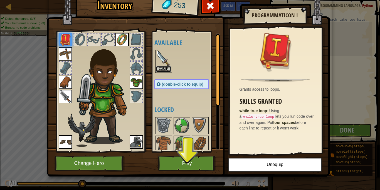
click at [166, 71] on button "Equip" at bounding box center [164, 69] width 16 height 6
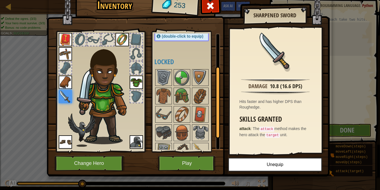
scroll to position [56, 0]
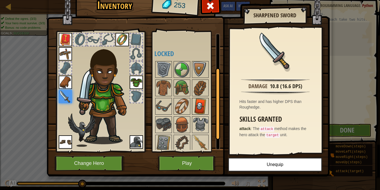
click at [197, 108] on img at bounding box center [201, 106] width 16 height 16
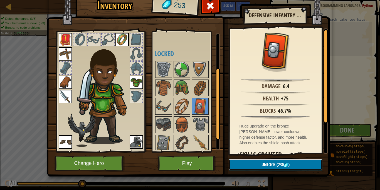
click at [279, 160] on button "Unlock (230 )" at bounding box center [276, 164] width 94 height 11
click at [259, 160] on button "Confirm" at bounding box center [276, 164] width 94 height 11
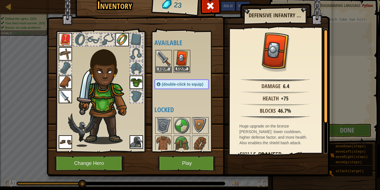
click at [182, 68] on button "Equip" at bounding box center [182, 69] width 16 height 6
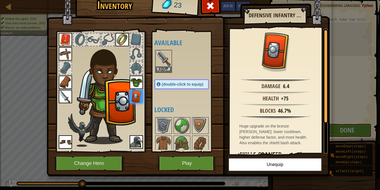
click at [102, 41] on div at bounding box center [108, 39] width 12 height 12
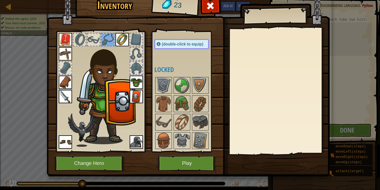
scroll to position [58, 0]
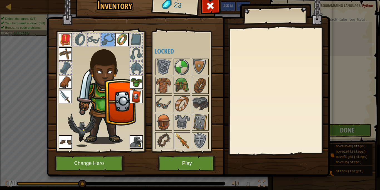
click at [182, 135] on img at bounding box center [182, 141] width 16 height 16
